Goal: Task Accomplishment & Management: Complete application form

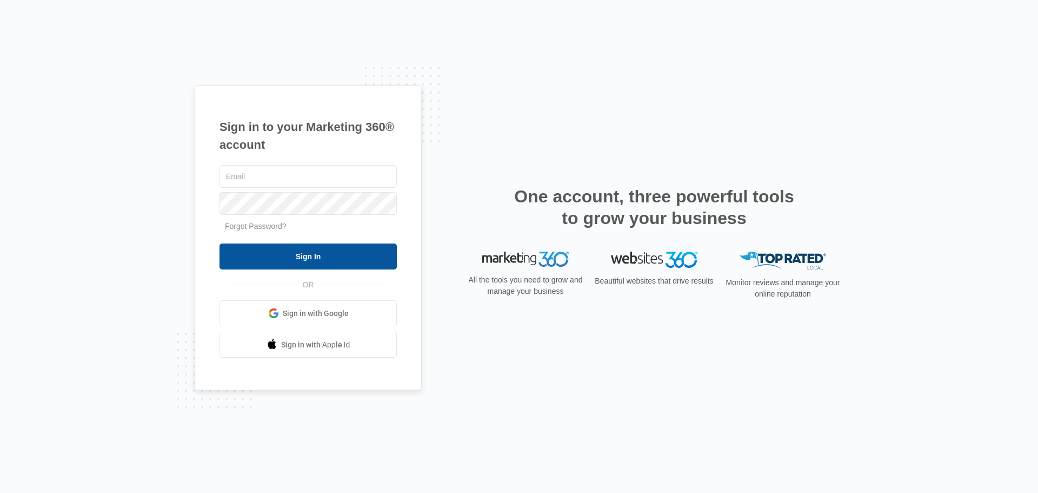
type input "[EMAIL_ADDRESS][DOMAIN_NAME]"
click at [286, 254] on input "Sign In" at bounding box center [308, 256] width 177 height 26
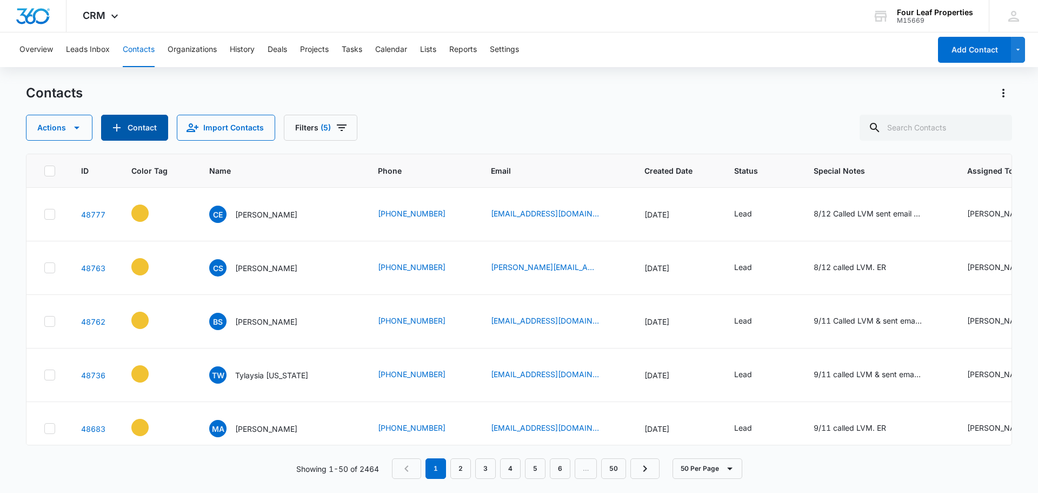
click at [138, 128] on button "Contact" at bounding box center [134, 128] width 67 height 26
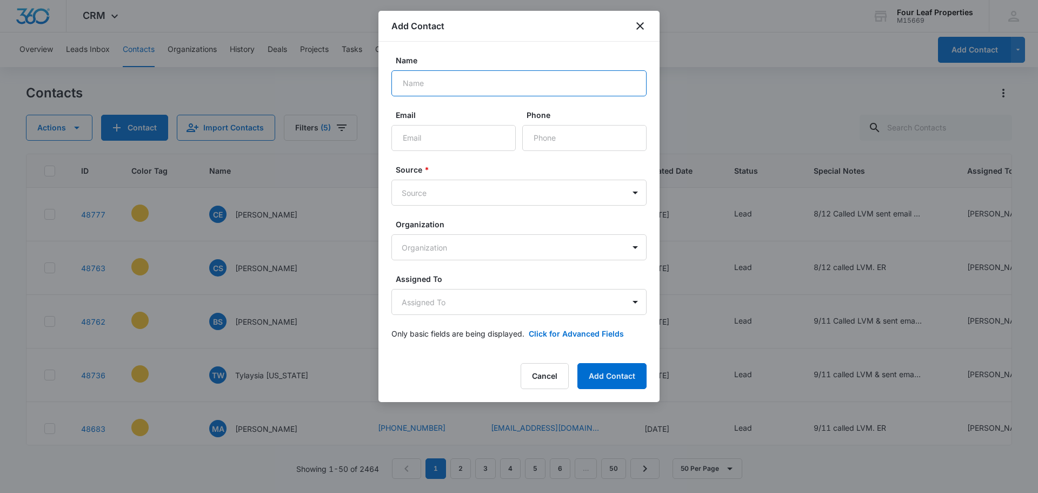
click at [441, 95] on input "Name" at bounding box center [518, 83] width 255 height 26
type input "Susie"
click at [437, 136] on input "Email" at bounding box center [453, 138] width 124 height 26
paste input "kaanoi1958@gmail.com"
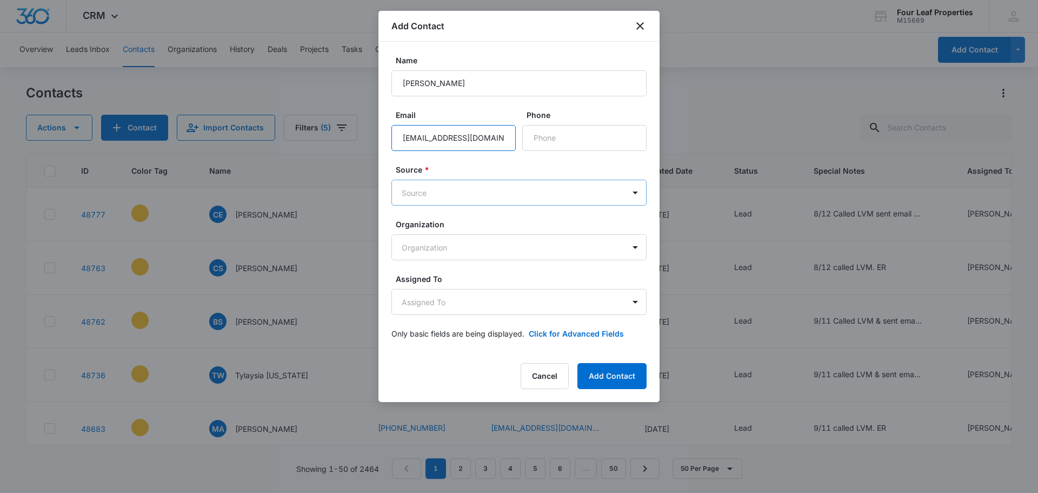
type input "kaanoi1958@gmail.com"
click at [428, 187] on body "CRM Apps Reputation Websites Forms CRM Email Social Shop Payments POS Content A…" at bounding box center [519, 246] width 1038 height 493
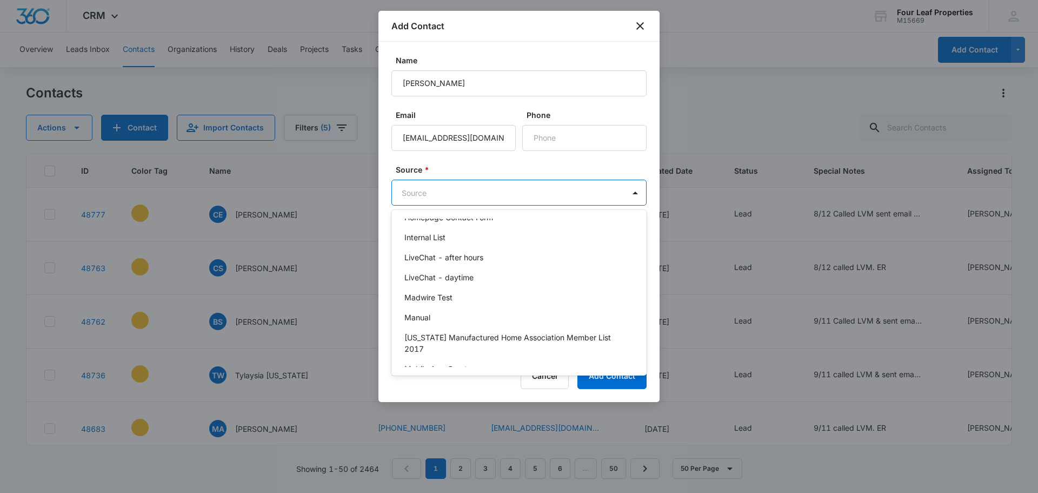
scroll to position [703, 0]
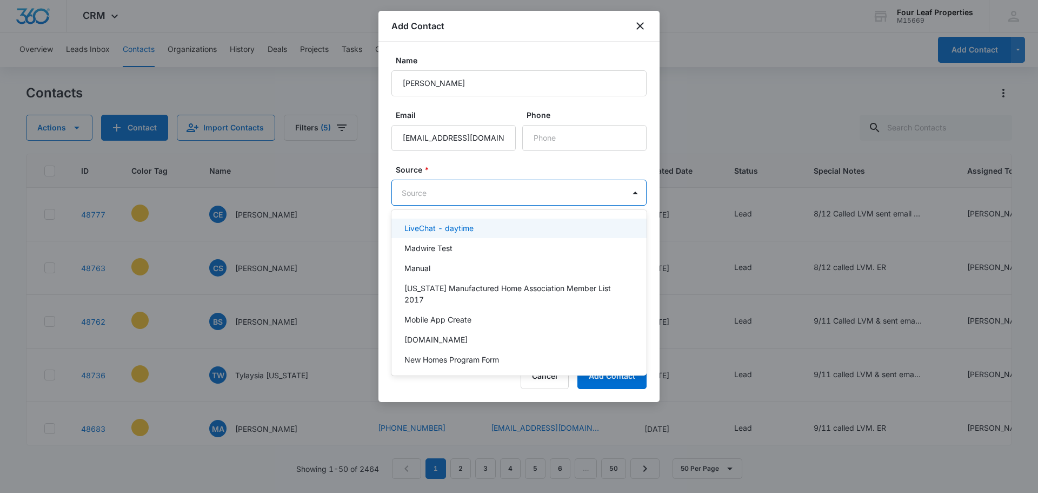
click at [480, 234] on div "LiveChat - daytime" at bounding box center [518, 228] width 255 height 20
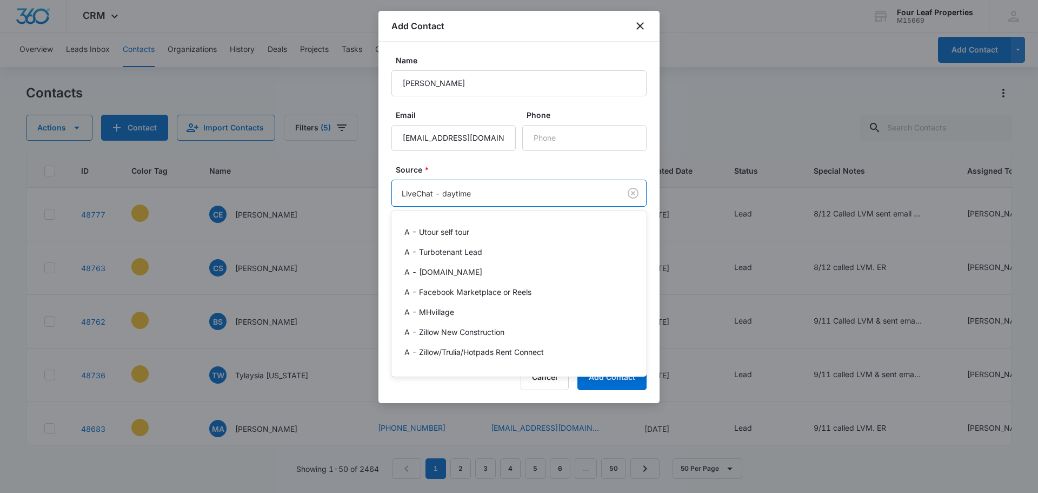
click at [540, 193] on body "CRM Apps Reputation Websites Forms CRM Email Social Shop Payments POS Content A…" at bounding box center [519, 246] width 1038 height 493
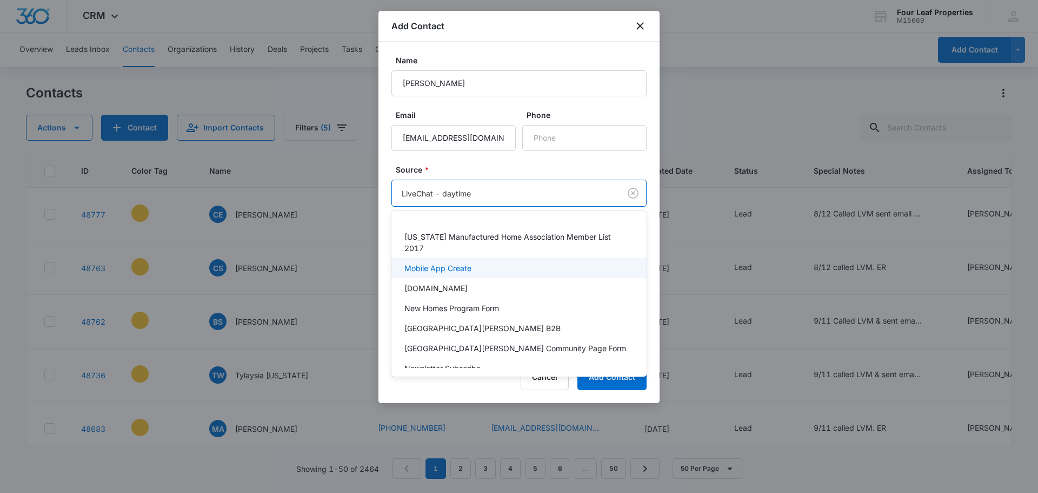
scroll to position [595, 0]
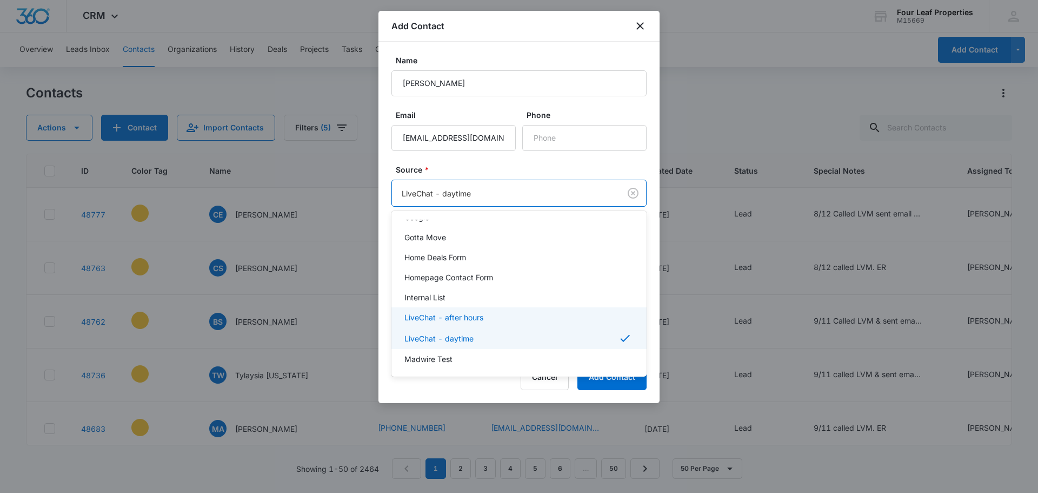
click at [502, 313] on div "LiveChat - after hours" at bounding box center [517, 316] width 227 height 11
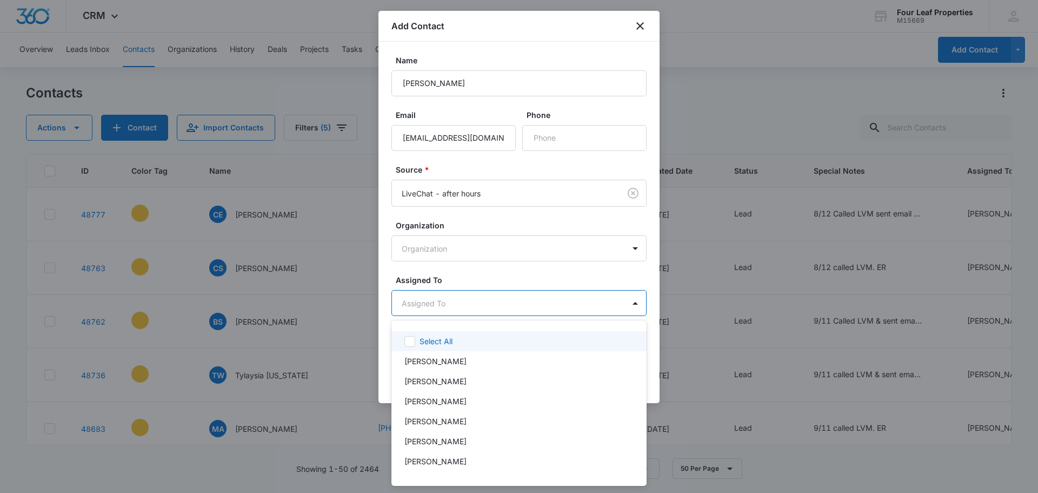
click at [466, 300] on body "CRM Apps Reputation Websites Forms CRM Email Social Shop Payments POS Content A…" at bounding box center [519, 246] width 1038 height 493
type input "ele"
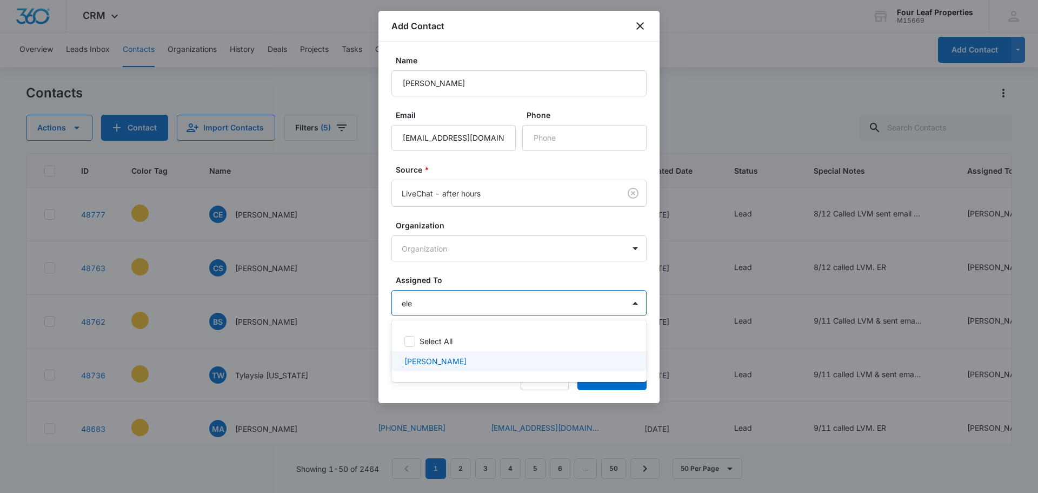
click at [465, 354] on div "Eleida Romero" at bounding box center [518, 361] width 255 height 20
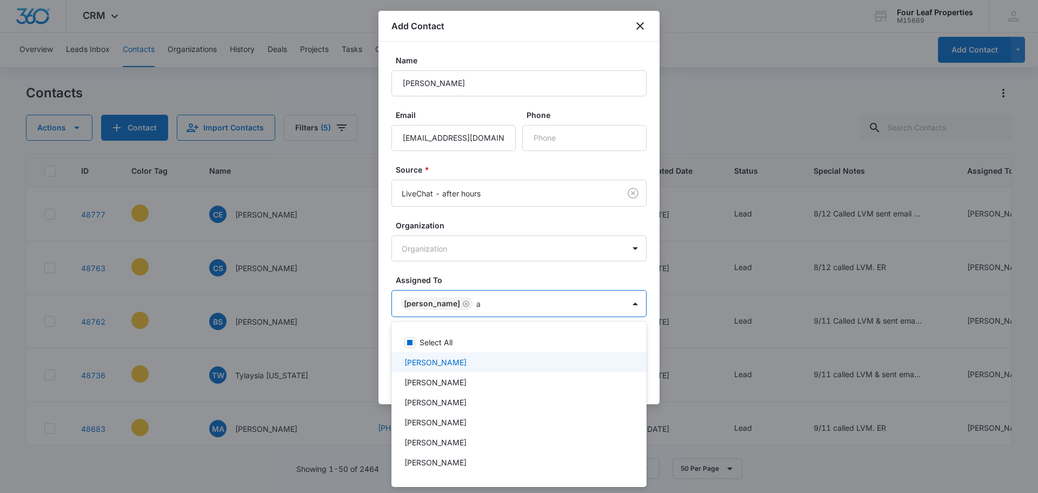
type input "al"
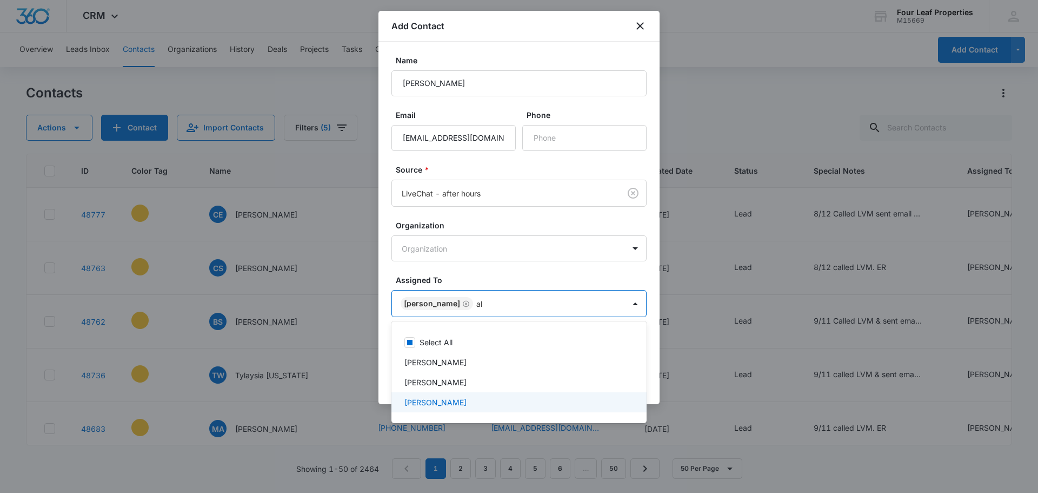
click at [462, 400] on div "Alexa Chavez" at bounding box center [517, 401] width 227 height 11
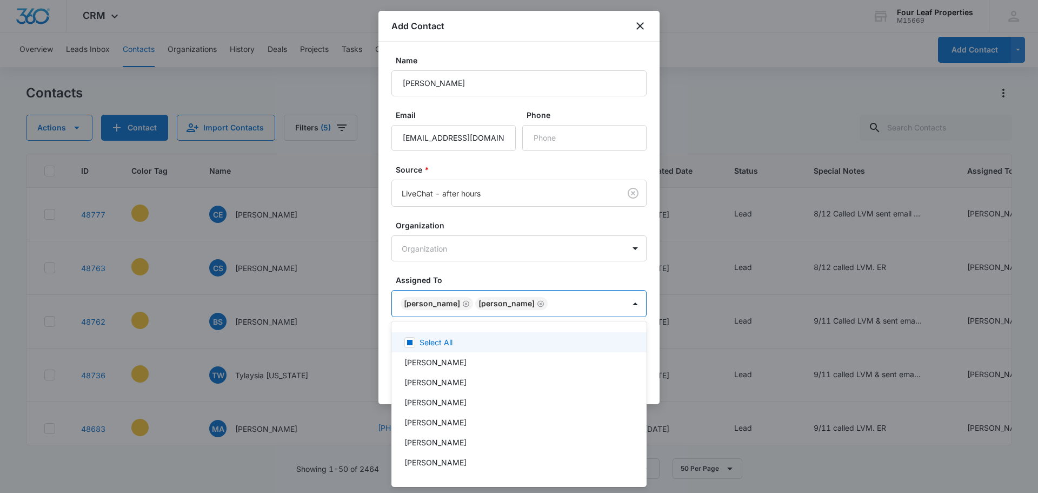
click at [565, 280] on div at bounding box center [519, 246] width 1038 height 493
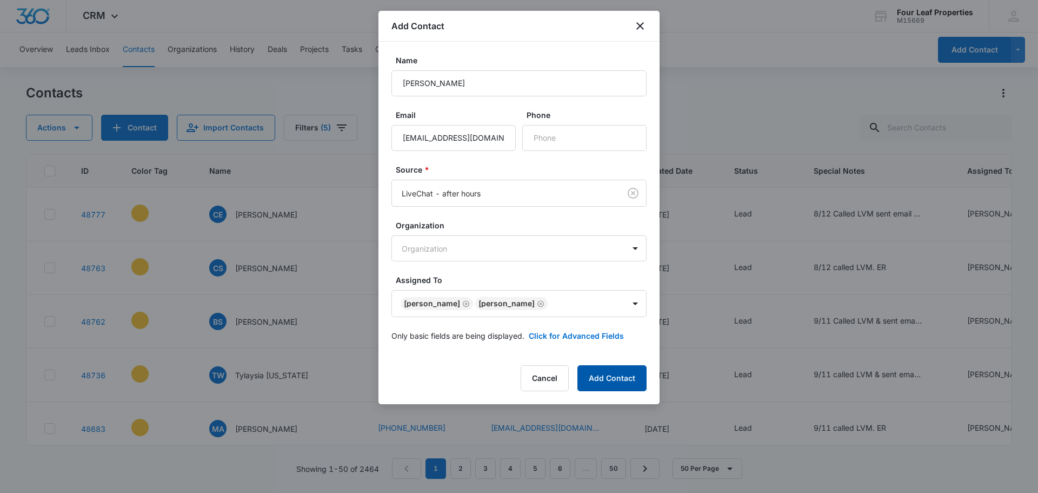
click at [616, 385] on button "Add Contact" at bounding box center [612, 378] width 69 height 26
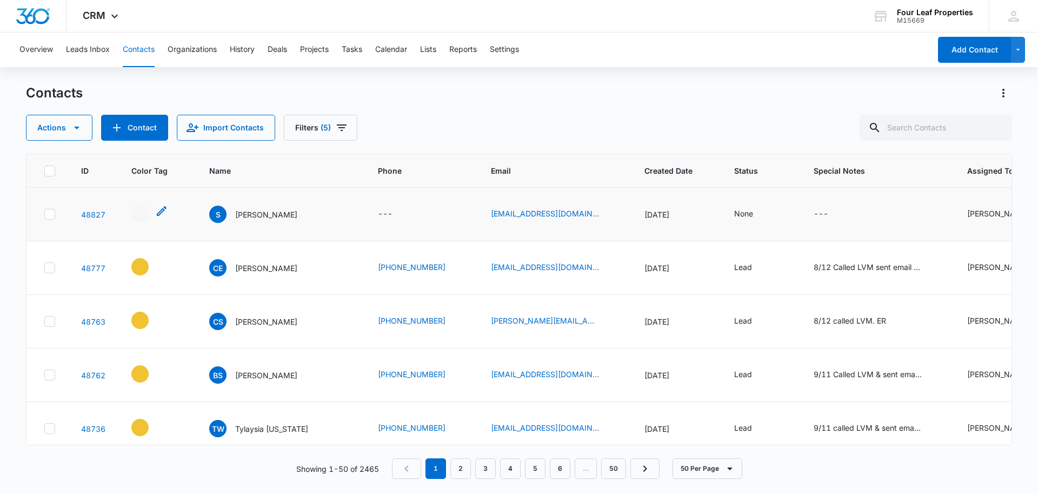
click at [161, 208] on icon "- - Select to Edit Field" at bounding box center [161, 210] width 13 height 13
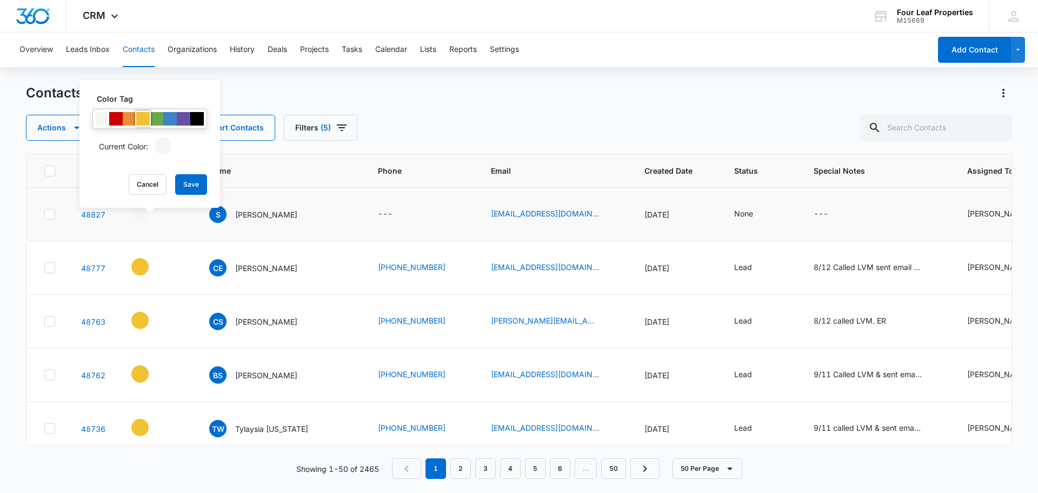
click at [144, 123] on div at bounding box center [143, 119] width 14 height 14
click at [197, 187] on button "Save" at bounding box center [191, 184] width 32 height 21
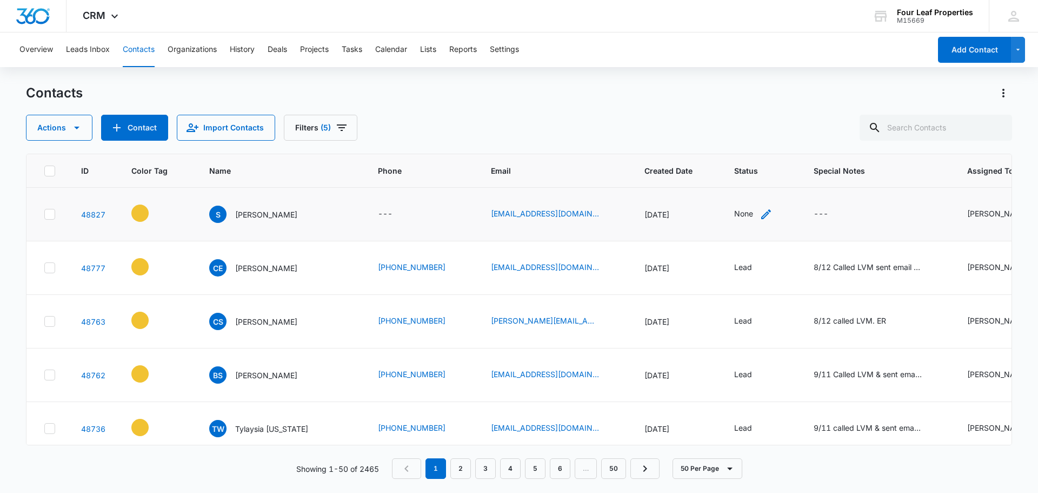
click at [746, 211] on div "None" at bounding box center [753, 214] width 38 height 13
click at [744, 143] on div at bounding box center [732, 145] width 53 height 14
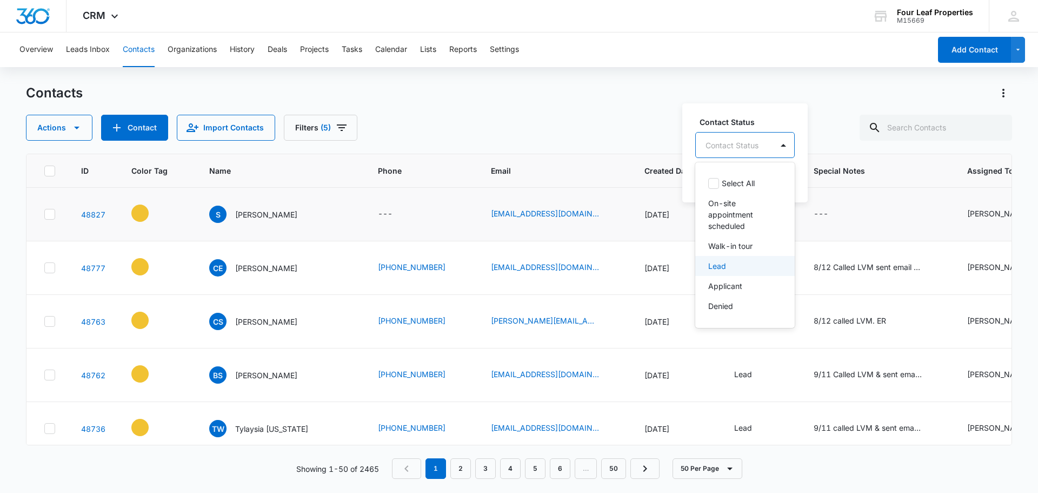
click at [742, 268] on div "Lead" at bounding box center [743, 265] width 71 height 11
click at [689, 150] on div "Contact Status option Lead, selected. 8 results available. Use Up and Down to c…" at bounding box center [736, 152] width 109 height 100
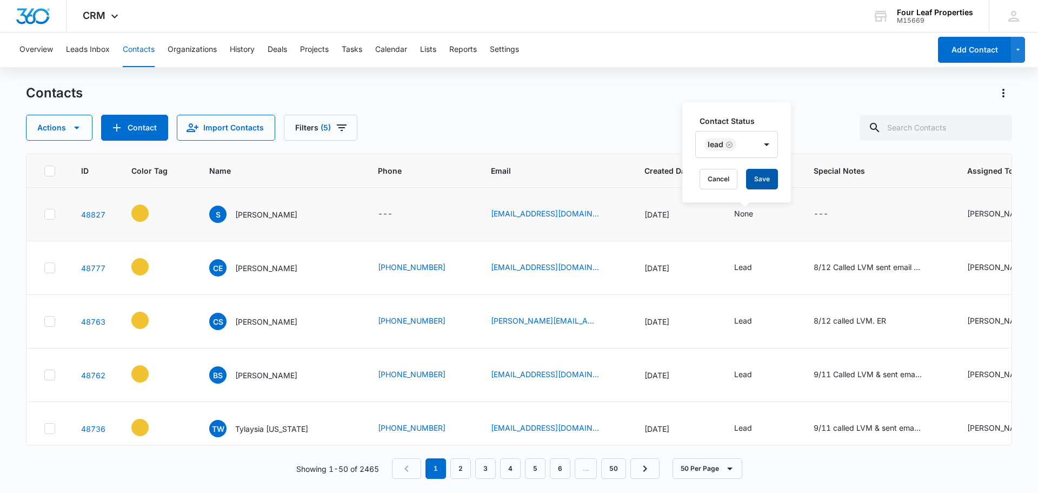
click at [765, 181] on button "Save" at bounding box center [762, 179] width 32 height 21
click at [851, 206] on td "---" at bounding box center [878, 215] width 154 height 54
click at [835, 216] on icon "Special Notes - - Select to Edit Field" at bounding box center [841, 214] width 13 height 13
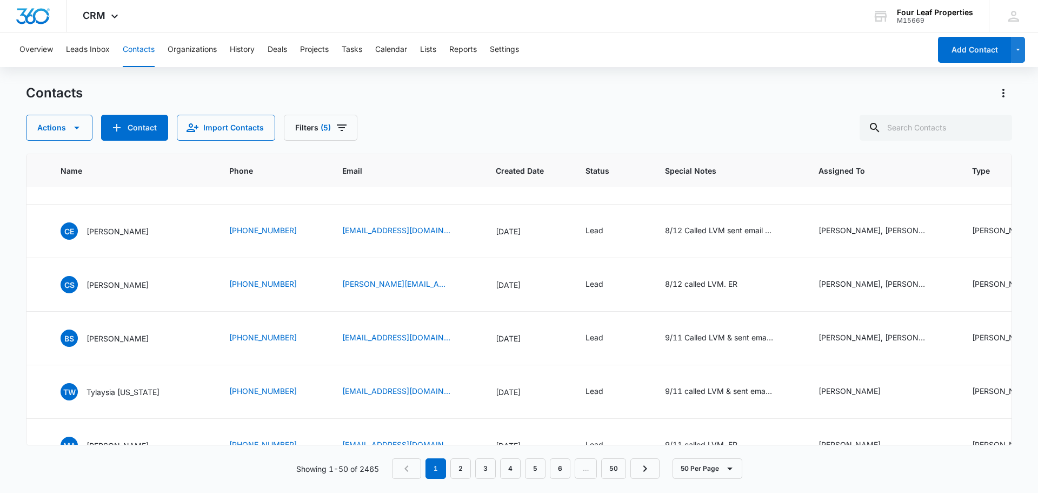
scroll to position [0, 149]
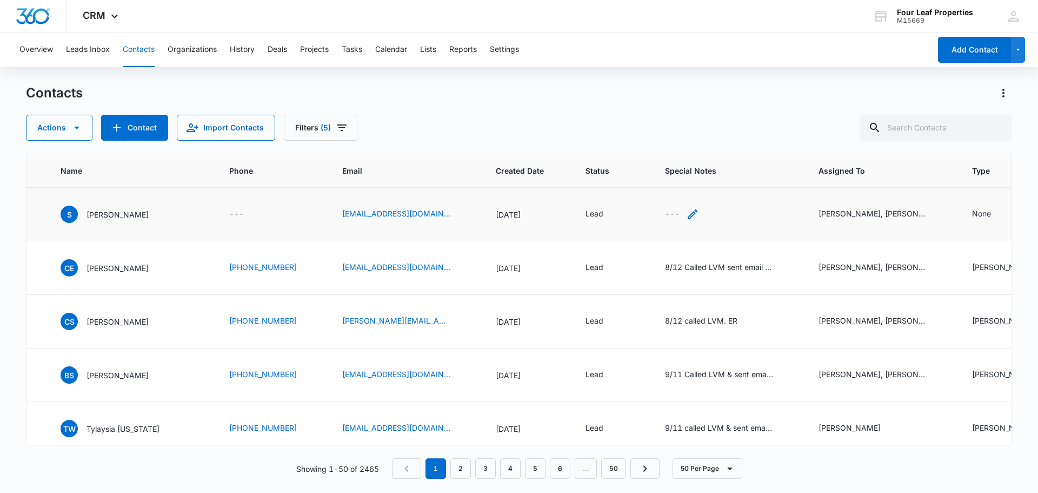
click at [671, 214] on div "---" at bounding box center [672, 214] width 15 height 13
click at [671, 105] on textarea "Special Notes" at bounding box center [679, 127] width 128 height 62
type textarea "9/15 sent email. ER"
click at [720, 179] on button "Save" at bounding box center [727, 179] width 32 height 21
drag, startPoint x: 912, startPoint y: 211, endPoint x: 973, endPoint y: 214, distance: 61.1
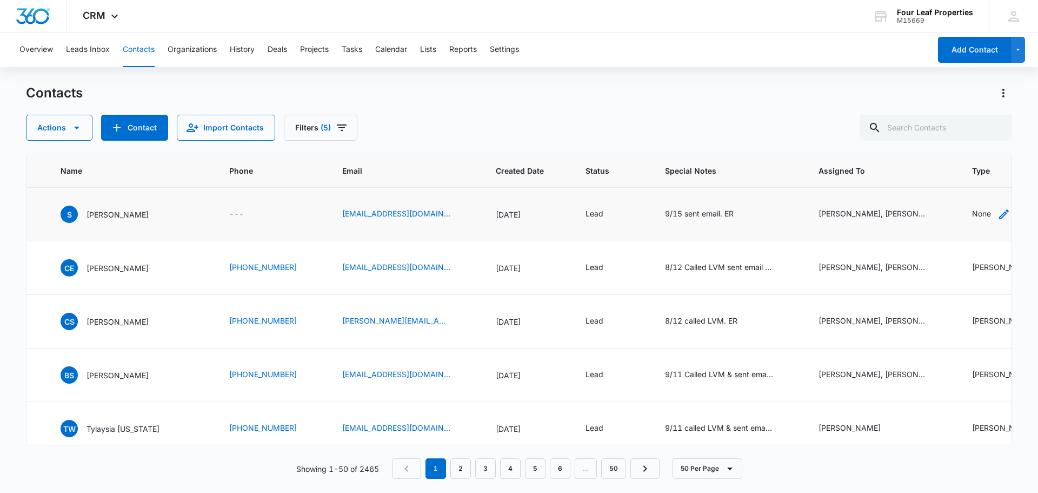
click at [973, 214] on div "None" at bounding box center [981, 213] width 19 height 11
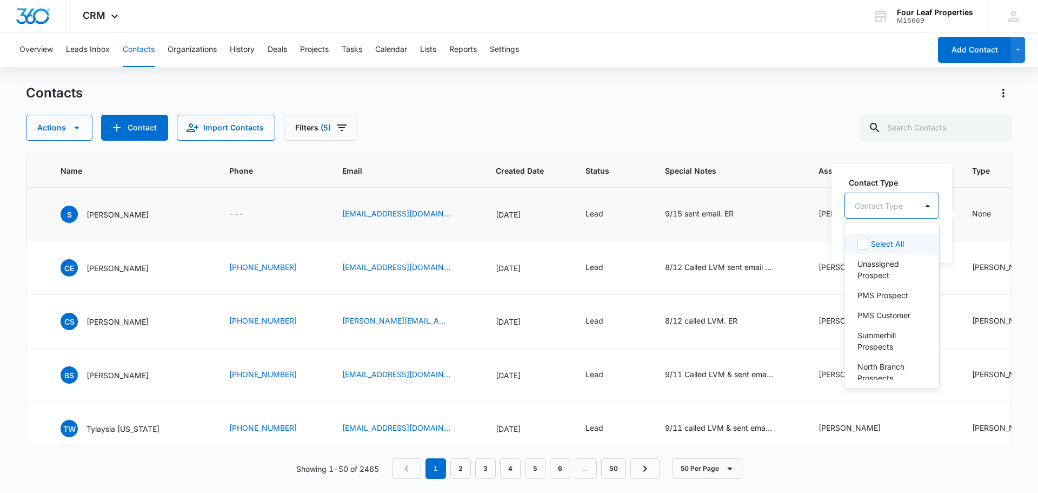
click at [880, 214] on div "Contact Type" at bounding box center [881, 206] width 72 height 24
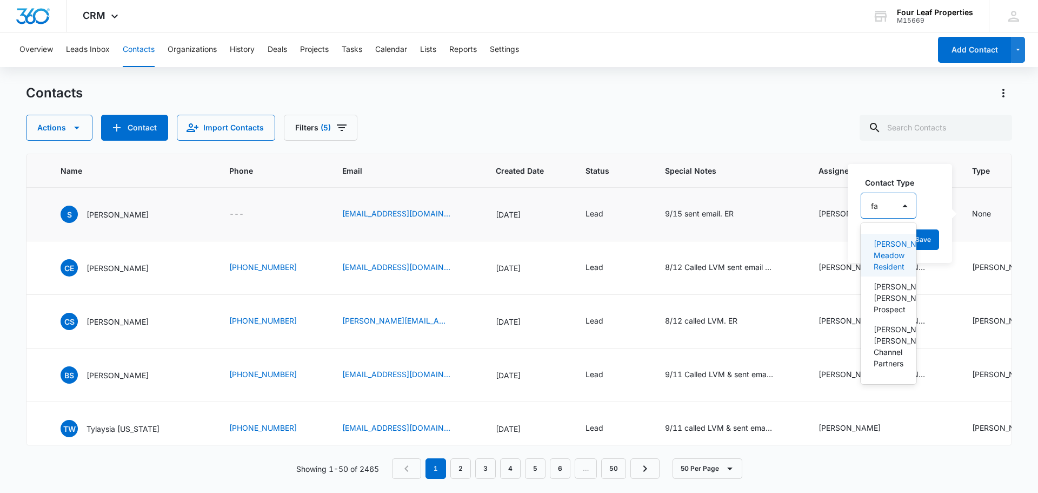
type input "fan"
click at [900, 297] on p "Fannin Meadows Prospect" at bounding box center [890, 298] width 32 height 34
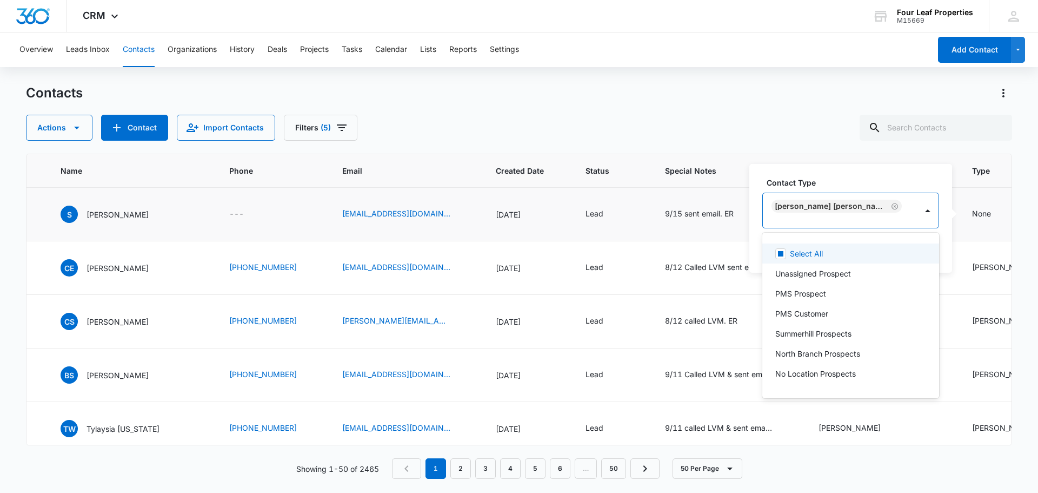
click at [910, 171] on div "Contact Type option Fannin Meadows Prospect, selected. 30 results available. Us…" at bounding box center [850, 218] width 203 height 109
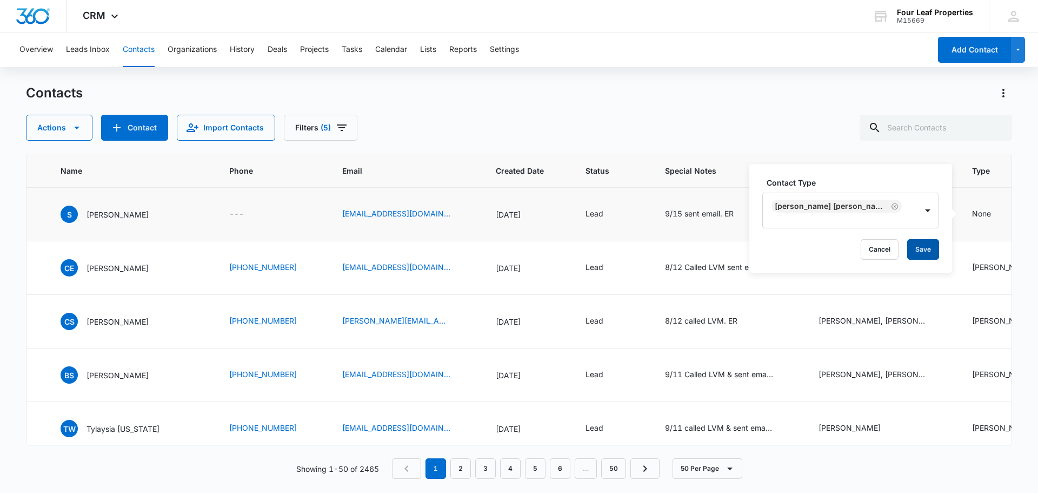
click at [926, 240] on button "Save" at bounding box center [923, 249] width 32 height 21
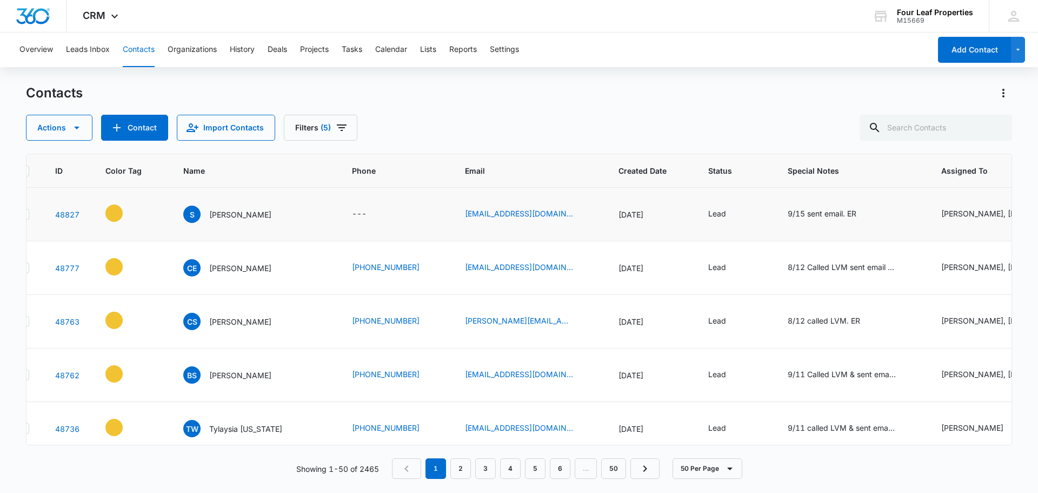
scroll to position [0, 0]
